Goal: Task Accomplishment & Management: Manage account settings

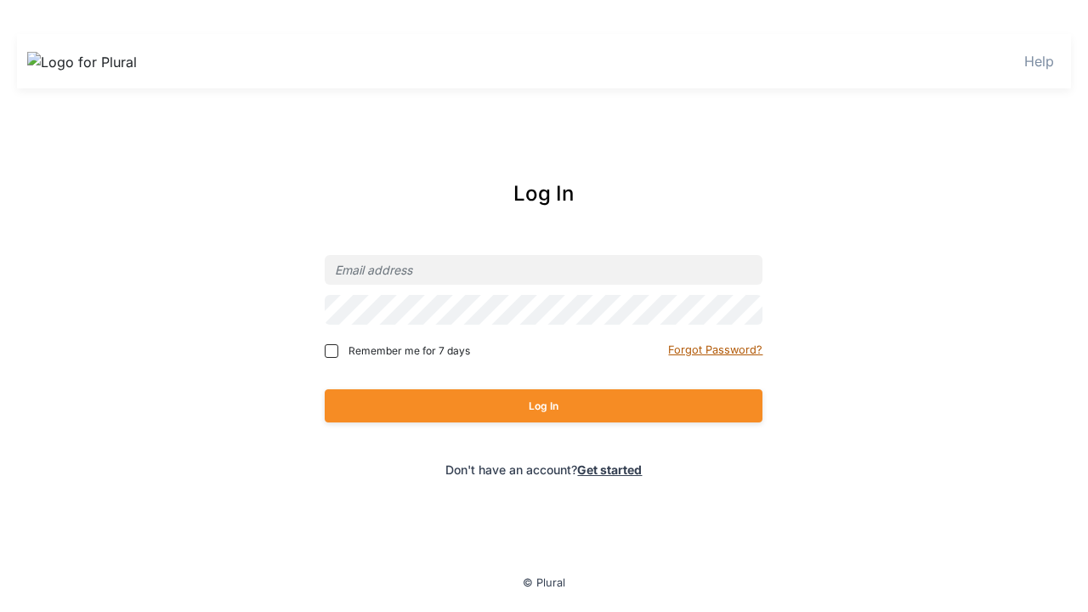
click at [717, 350] on small "Forgot Password?" at bounding box center [715, 350] width 94 height 13
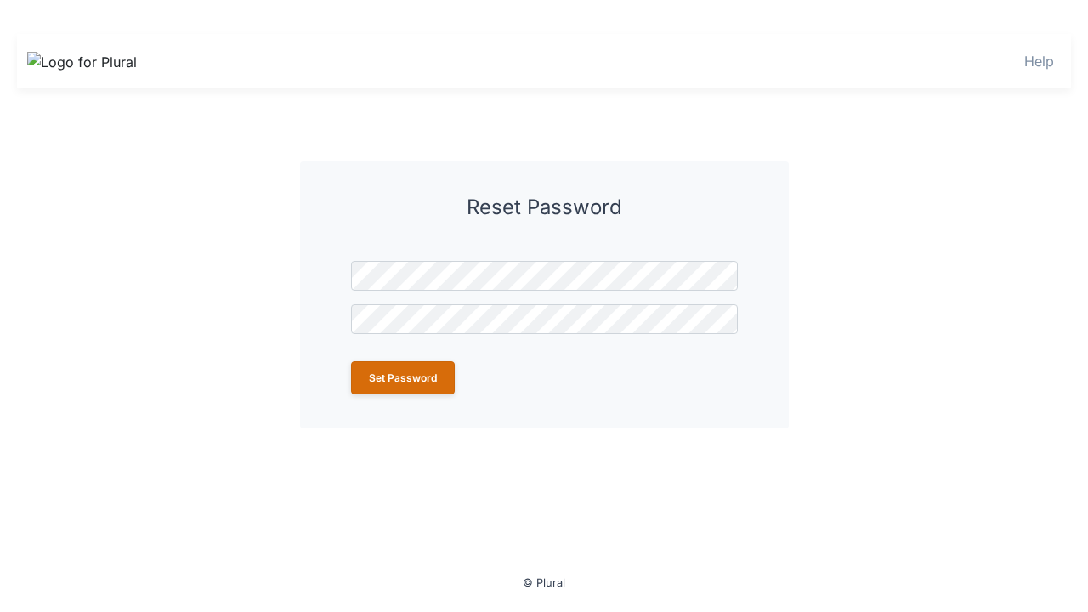
click at [402, 378] on button "Set Password" at bounding box center [403, 377] width 104 height 33
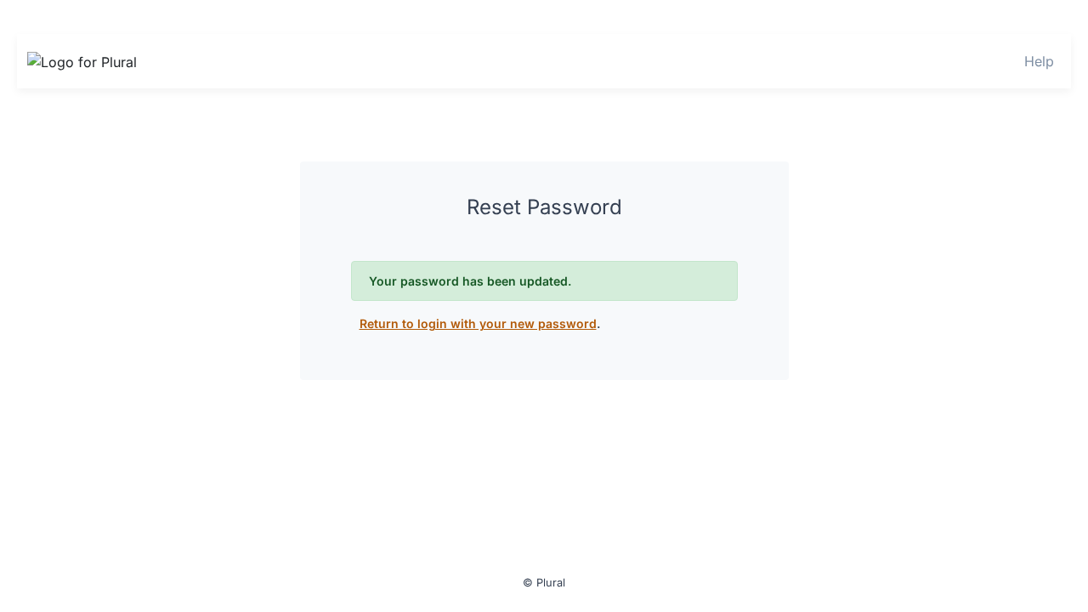
click at [472, 323] on link "Return to login with your new password" at bounding box center [478, 323] width 237 height 14
